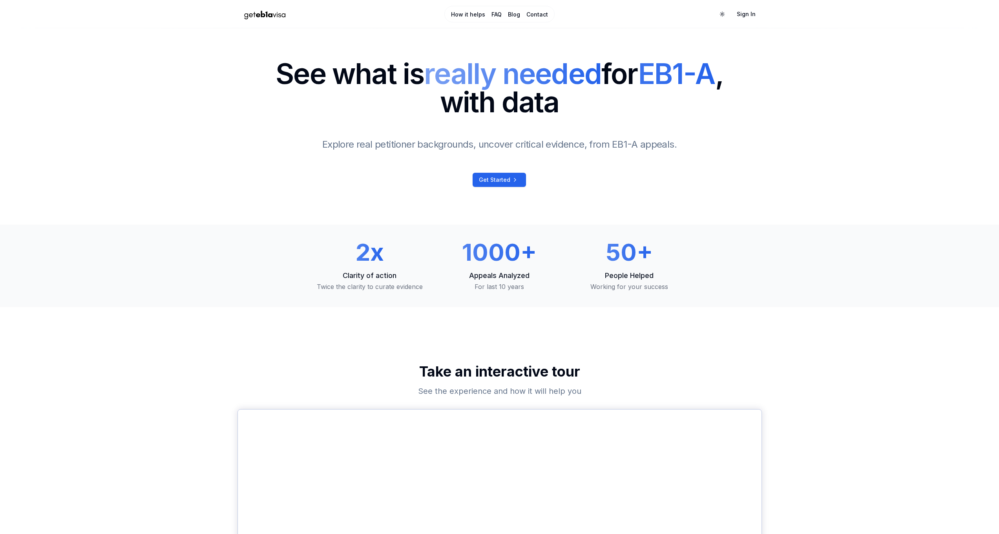
click at [468, 15] on link "How it helps" at bounding box center [468, 15] width 34 height 8
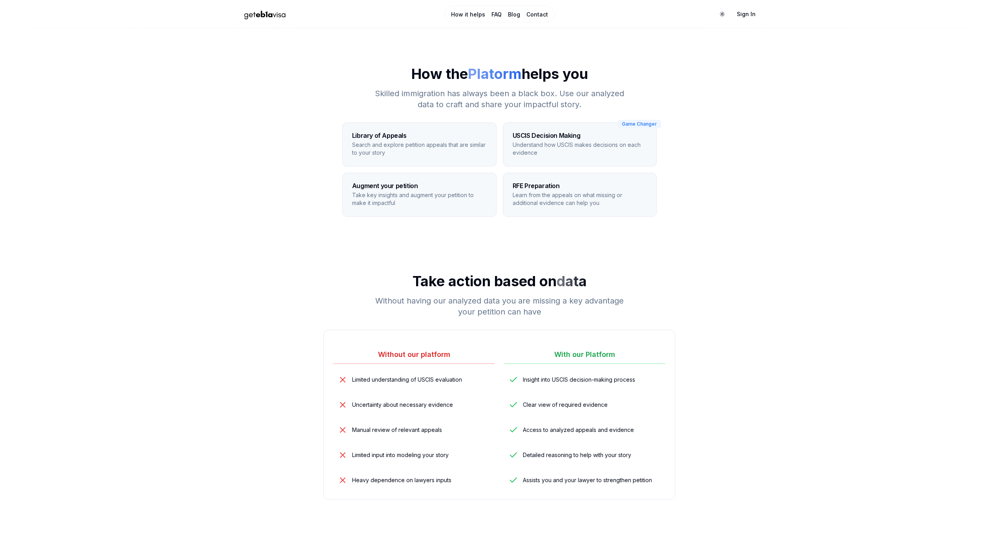
click at [477, 16] on link "How it helps" at bounding box center [468, 15] width 34 height 8
click at [471, 15] on link "How it helps" at bounding box center [468, 15] width 34 height 8
click at [497, 14] on link "FAQ" at bounding box center [496, 15] width 10 height 8
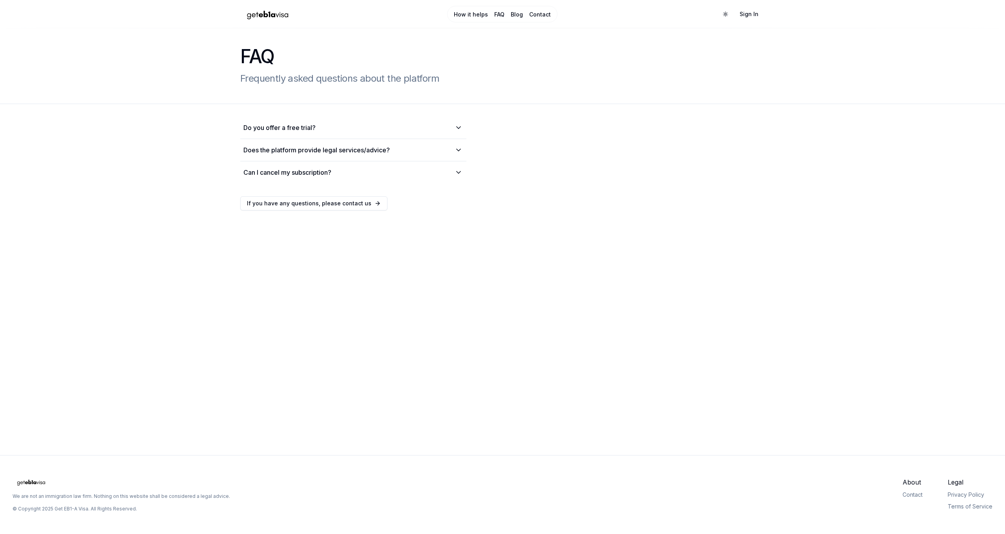
click at [514, 14] on link "Blog" at bounding box center [517, 15] width 12 height 8
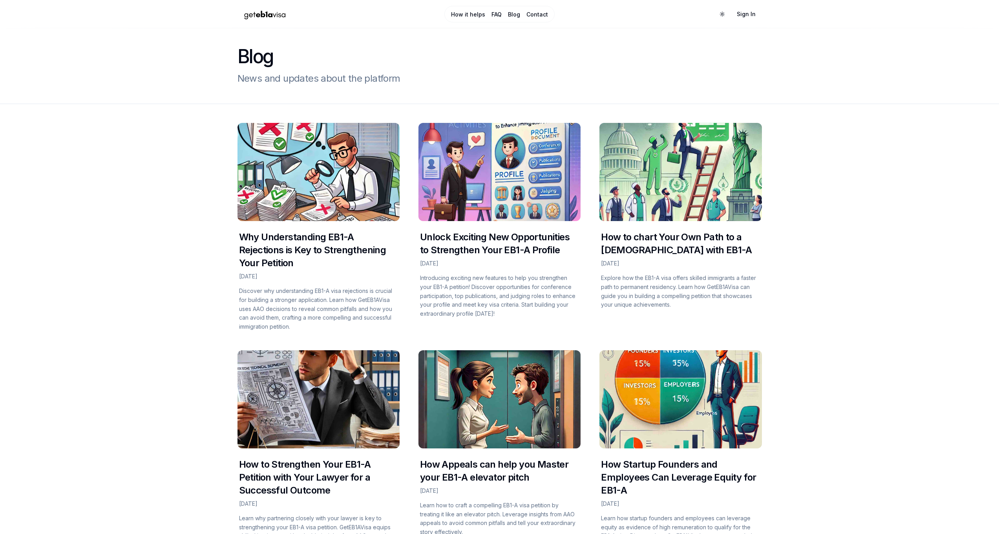
click at [260, 16] on img "Home Page" at bounding box center [264, 14] width 55 height 14
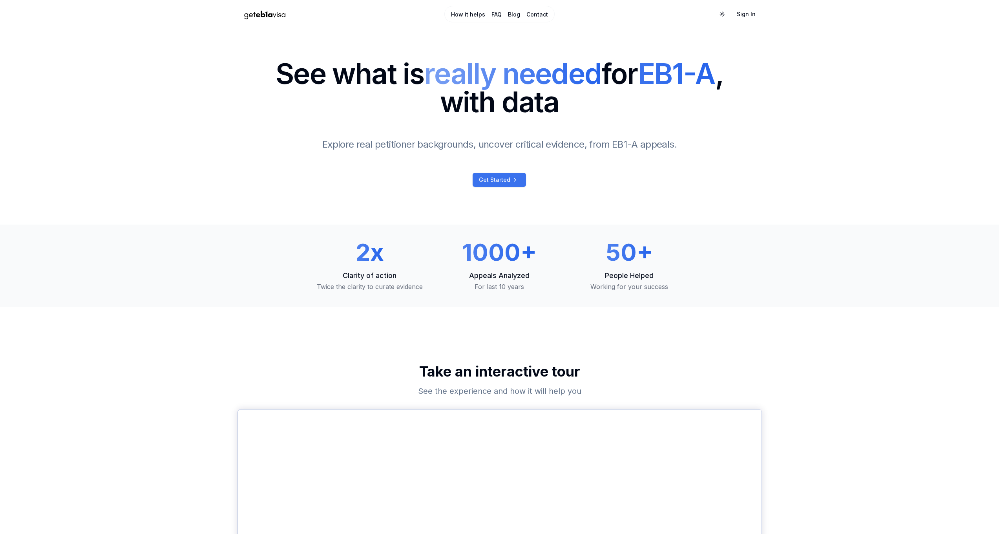
click at [489, 176] on span "Get Started" at bounding box center [494, 180] width 31 height 8
